Goal: Task Accomplishment & Management: Complete application form

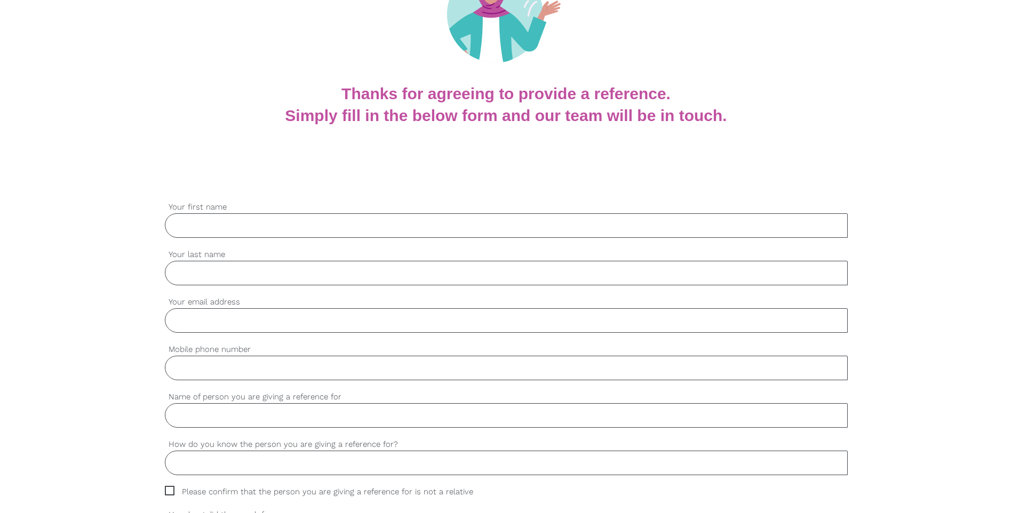
click at [291, 230] on input "Your first name" at bounding box center [506, 225] width 683 height 25
click at [192, 232] on input "Your first name" at bounding box center [506, 225] width 683 height 25
type input "g"
type input "[PERSON_NAME]"
type input "k"
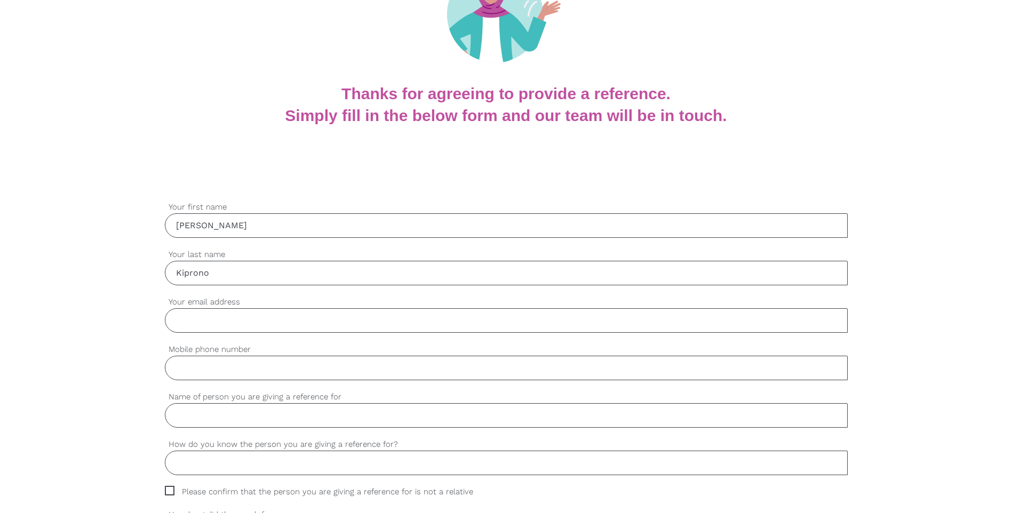
type input "Kiprono"
click at [212, 333] on div "settings Your email address" at bounding box center [506, 319] width 683 height 47
click at [212, 322] on input "Your email address" at bounding box center [506, 320] width 683 height 25
type input "[PERSON_NAME][EMAIL_ADDRESS][DOMAIN_NAME]"
click at [190, 367] on input "Mobile phone number" at bounding box center [506, 368] width 683 height 25
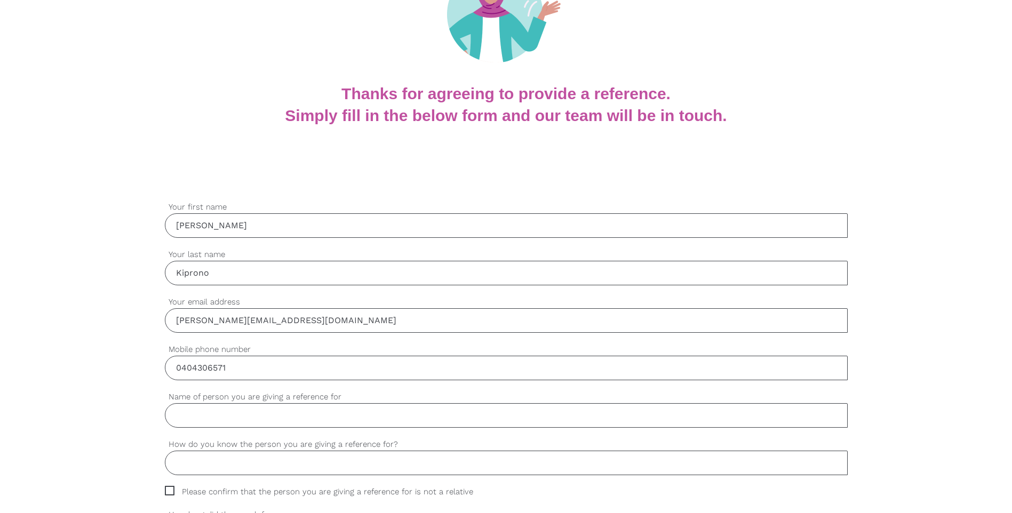
type input "0404306571"
click at [226, 422] on input "Name of person you are giving a reference for" at bounding box center [506, 415] width 683 height 25
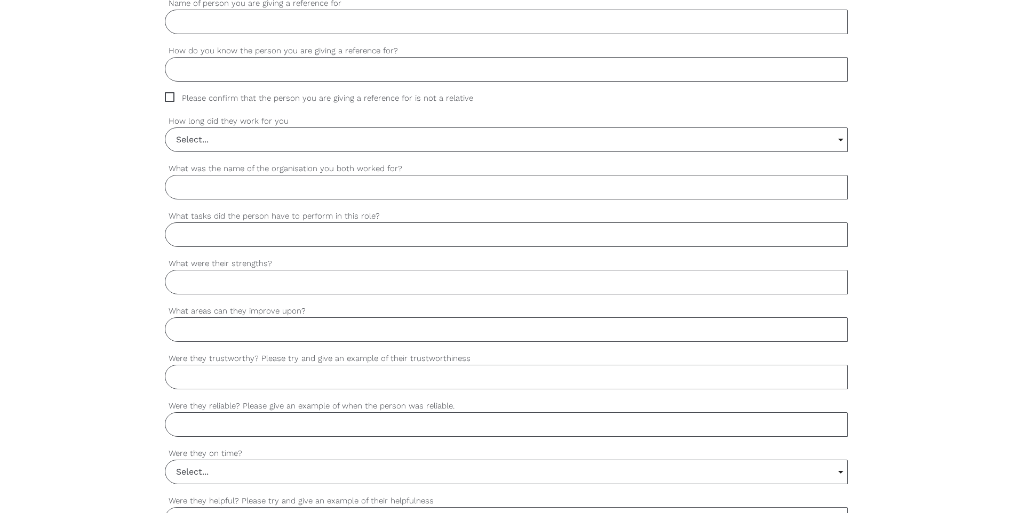
scroll to position [427, 0]
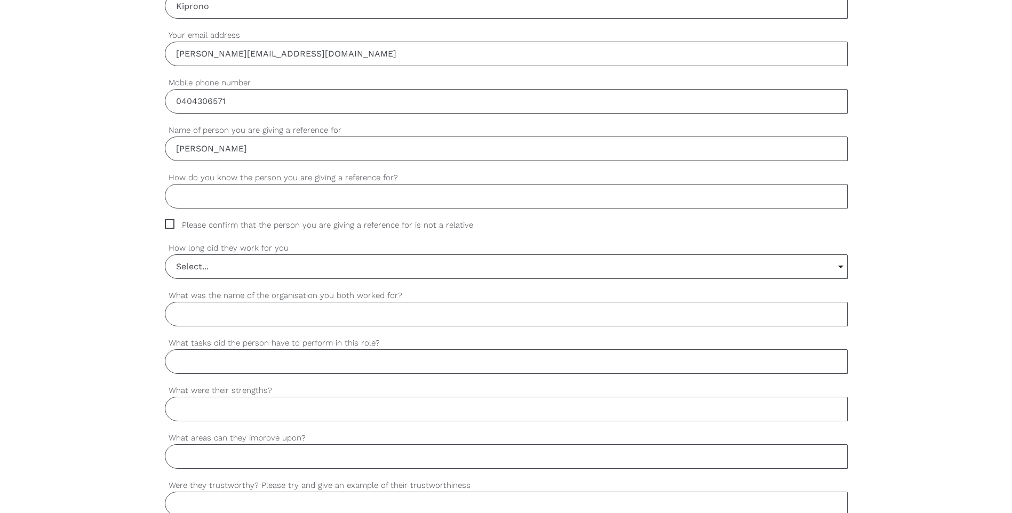
type input "[PERSON_NAME]"
type input "Kigotho"
click at [169, 225] on span "Please confirm that the person you are giving a reference for is not a relative" at bounding box center [329, 225] width 329 height 12
click at [169, 225] on input "Please confirm that the person you are giving a reference for is not a relative" at bounding box center [168, 222] width 7 height 7
checkbox input "true"
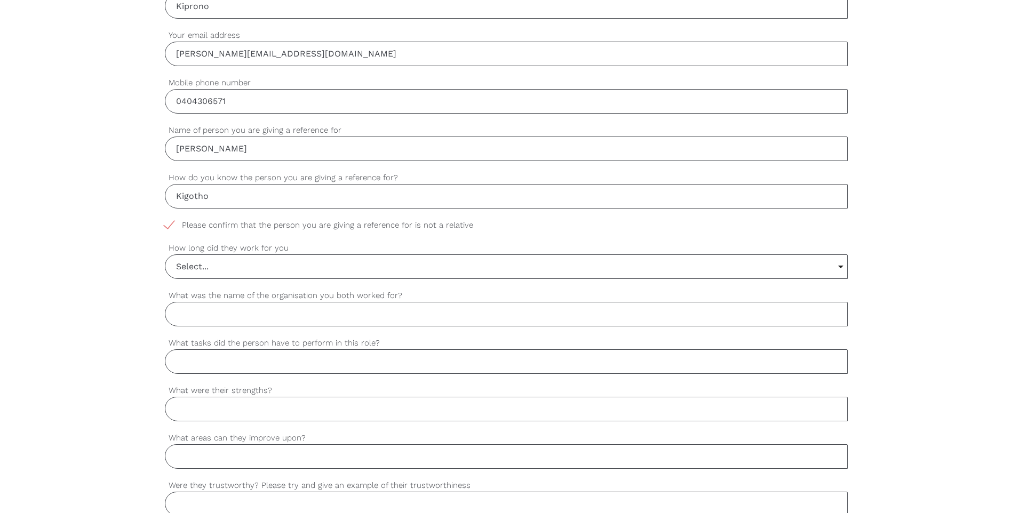
click at [198, 267] on input "Select..." at bounding box center [506, 266] width 682 height 23
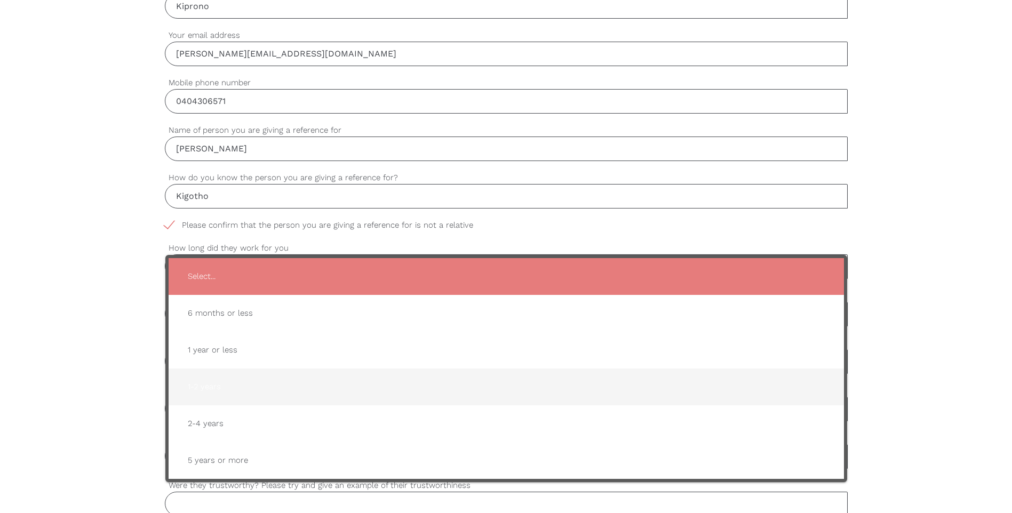
click at [240, 380] on span "1-2 years" at bounding box center [506, 387] width 654 height 26
type input "1-2 years"
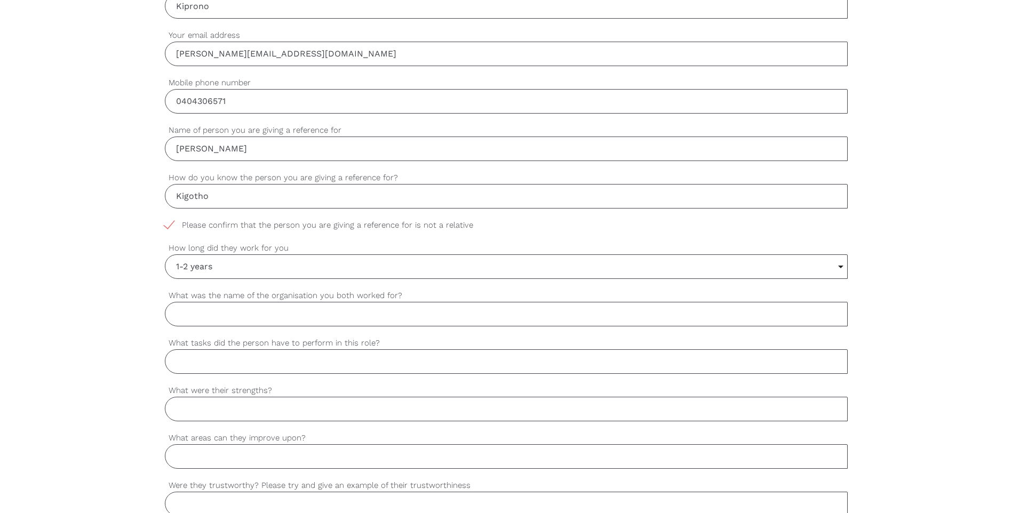
click at [301, 322] on input "What was the name of the organisation you both worked for?" at bounding box center [506, 314] width 683 height 25
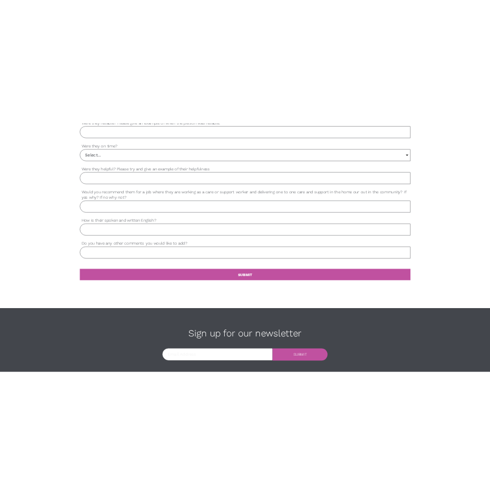
scroll to position [735, 0]
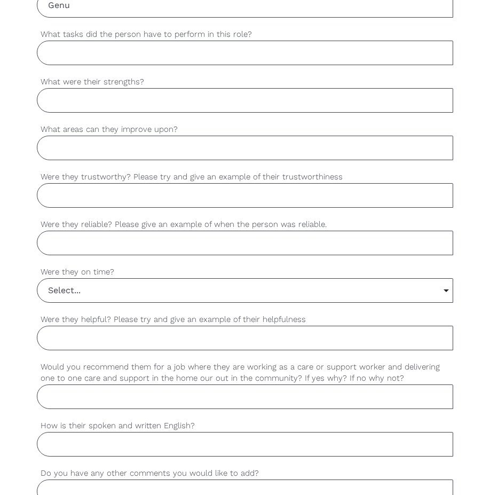
type input "Genu"
click at [175, 284] on input "Select..." at bounding box center [244, 290] width 415 height 23
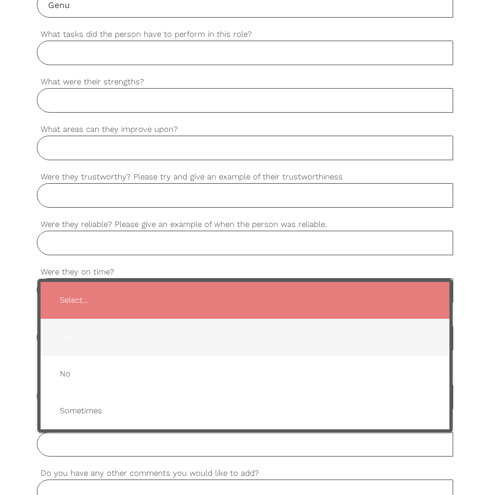
click at [116, 337] on span "Yes" at bounding box center [244, 337] width 387 height 26
type input "Yes"
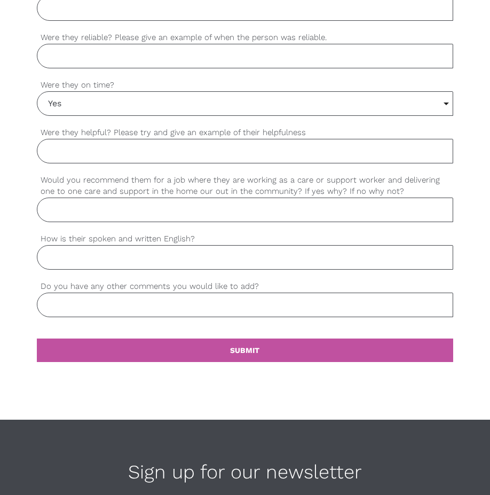
scroll to position [949, 0]
